Goal: Information Seeking & Learning: Learn about a topic

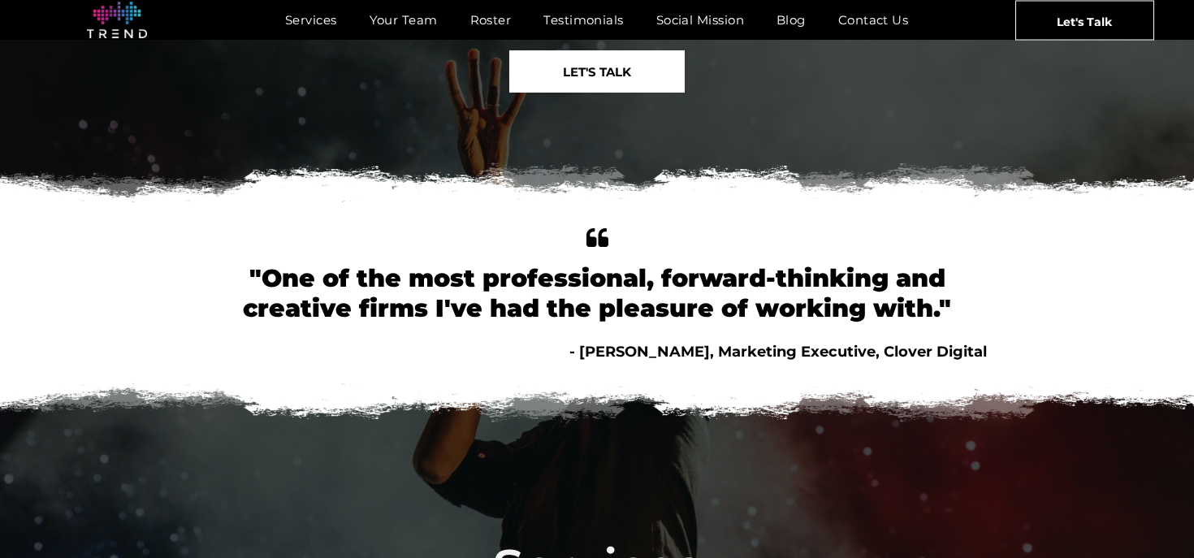
scroll to position [112, 0]
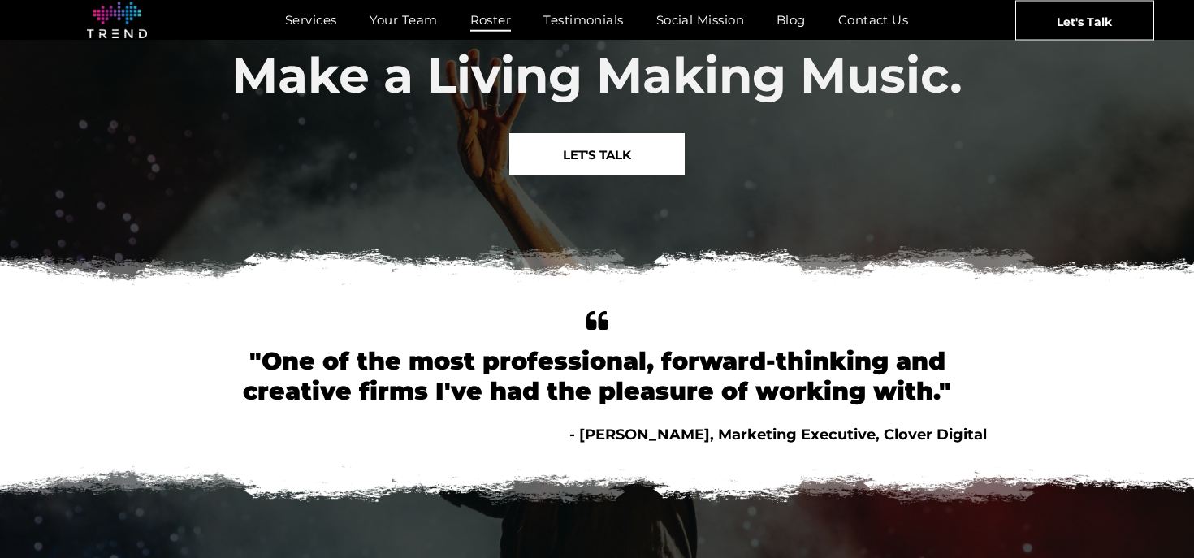
click at [502, 20] on span "Roster" at bounding box center [490, 20] width 41 height 24
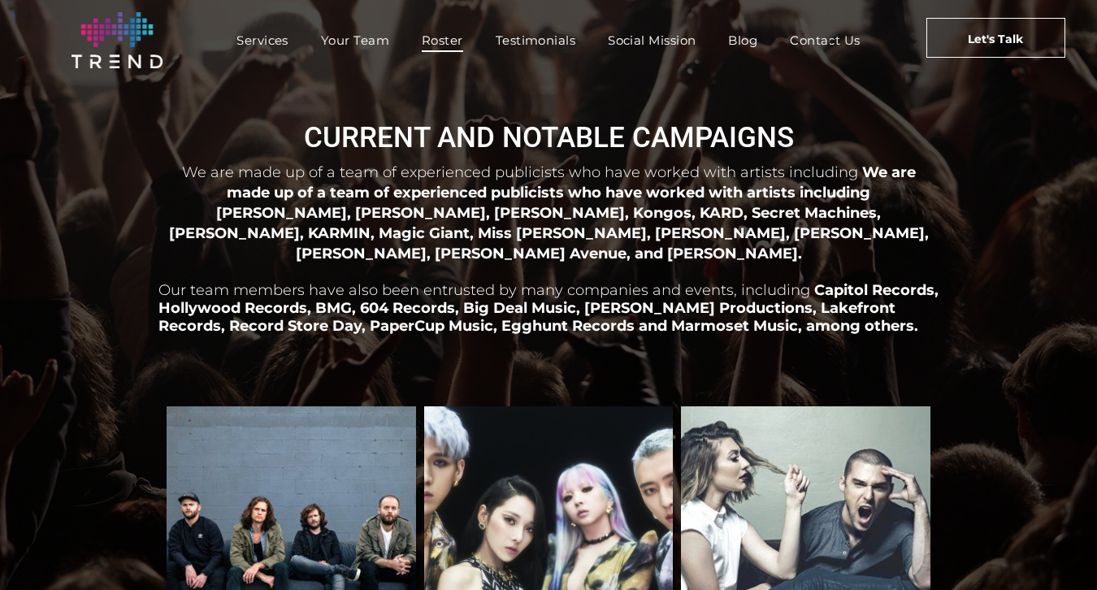
click at [271, 48] on span "Services" at bounding box center [262, 40] width 52 height 24
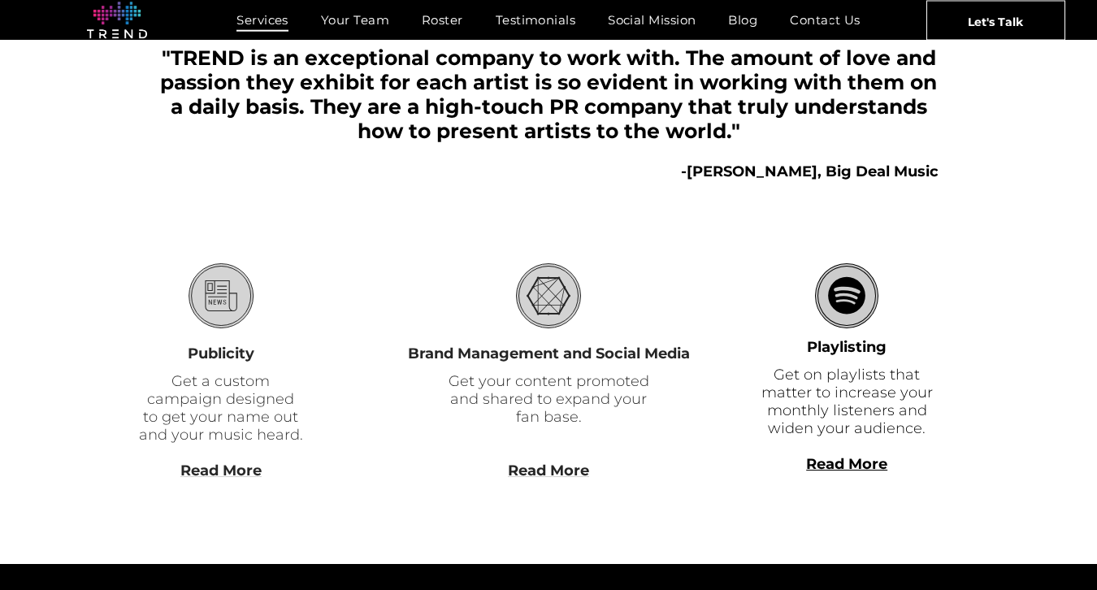
scroll to position [501, 0]
